Goal: Transaction & Acquisition: Obtain resource

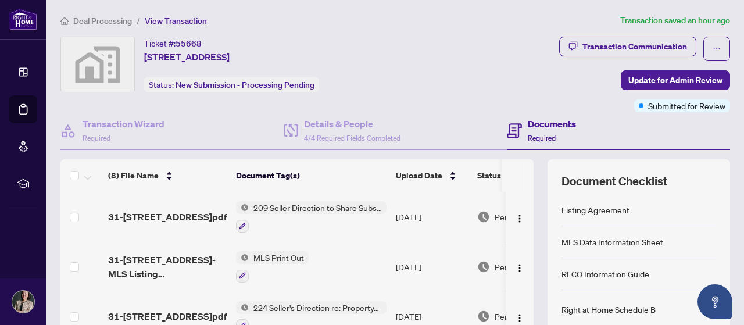
click at [99, 19] on span "Deal Processing" at bounding box center [102, 21] width 59 height 10
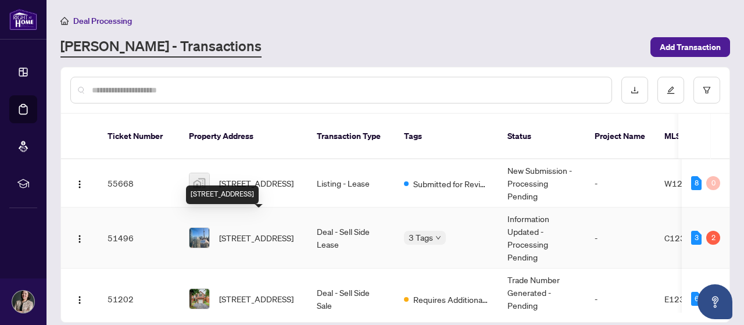
click at [263, 231] on span "[STREET_ADDRESS]" at bounding box center [256, 237] width 74 height 13
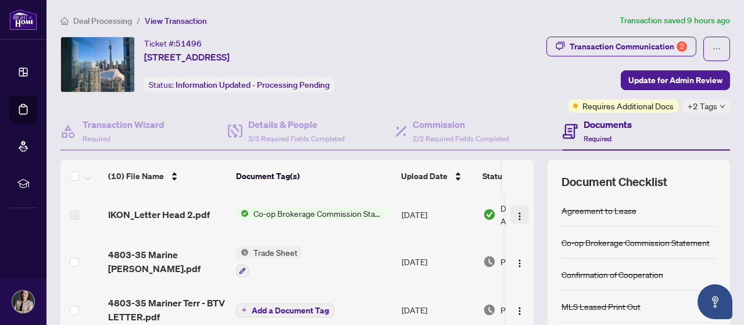
click at [515, 216] on img "button" at bounding box center [519, 215] width 9 height 9
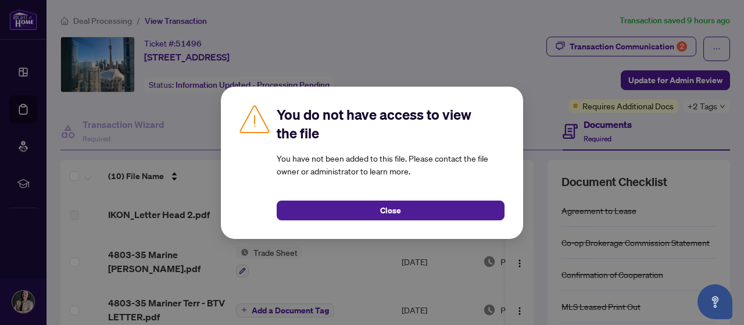
click at [389, 210] on span "Close" at bounding box center [390, 210] width 21 height 19
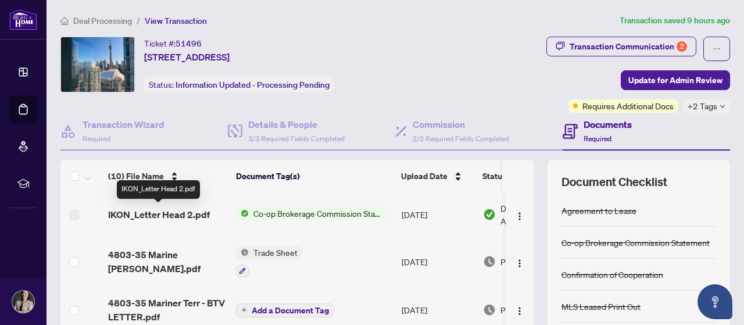
click at [151, 214] on span "IKON_Letter Head 2.pdf" at bounding box center [159, 214] width 102 height 14
click at [515, 215] on img "button" at bounding box center [519, 215] width 9 height 9
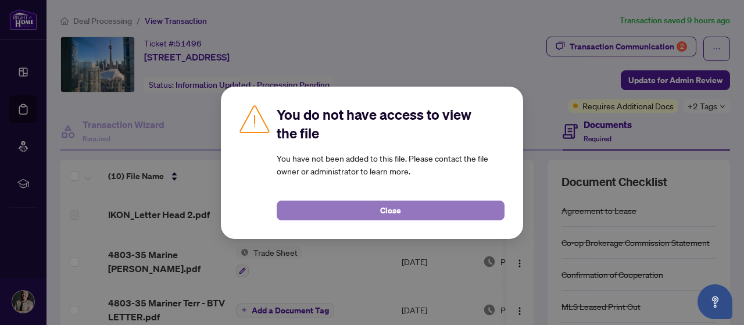
click at [478, 211] on button "Close" at bounding box center [391, 210] width 228 height 20
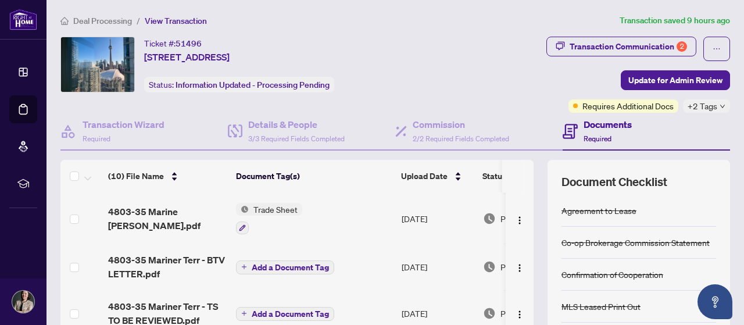
scroll to position [58, 0]
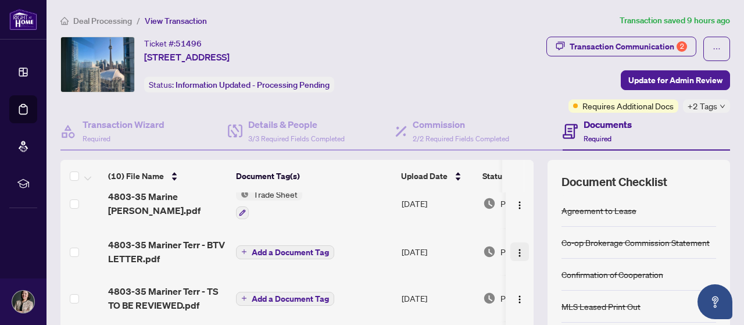
click at [515, 252] on img "button" at bounding box center [519, 252] width 9 height 9
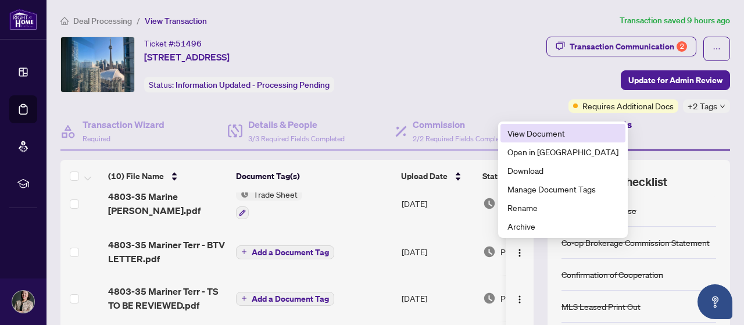
click at [517, 134] on span "View Document" at bounding box center [562, 133] width 111 height 13
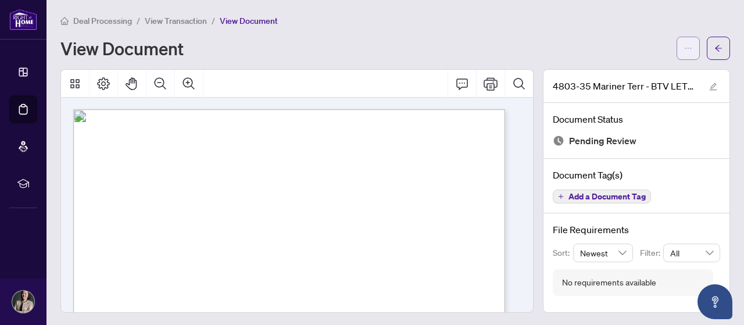
click at [684, 53] on span "button" at bounding box center [688, 48] width 8 height 19
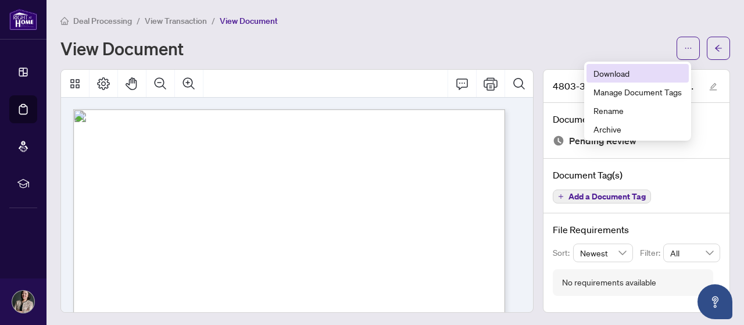
click at [629, 76] on span "Download" at bounding box center [637, 73] width 88 height 13
